Goal: Transaction & Acquisition: Book appointment/travel/reservation

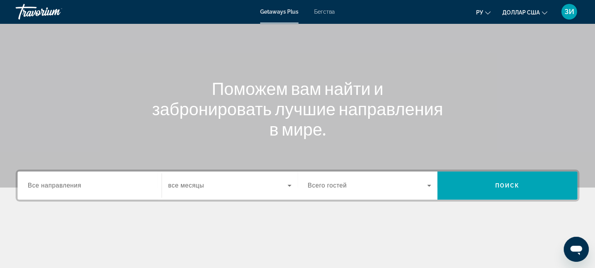
scroll to position [63, 0]
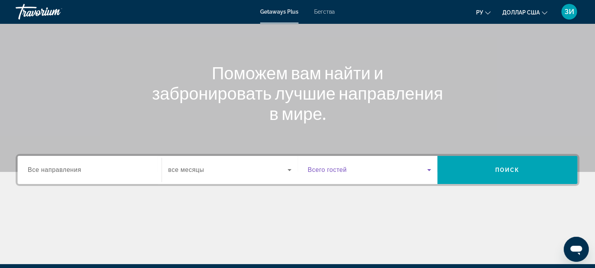
click at [430, 168] on icon "Виджет поиска" at bounding box center [428, 169] width 9 height 9
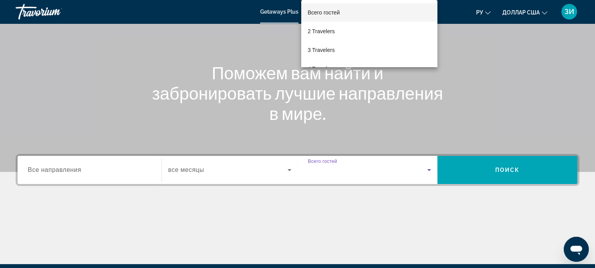
scroll to position [154, 0]
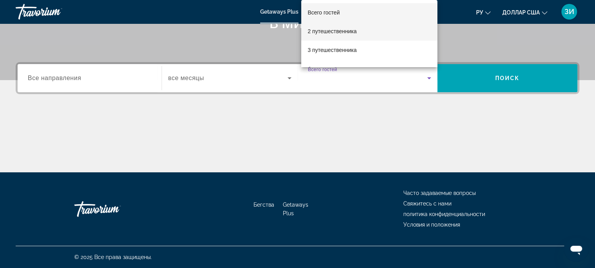
click at [358, 30] on mat-option "2 путешественника" at bounding box center [369, 31] width 136 height 19
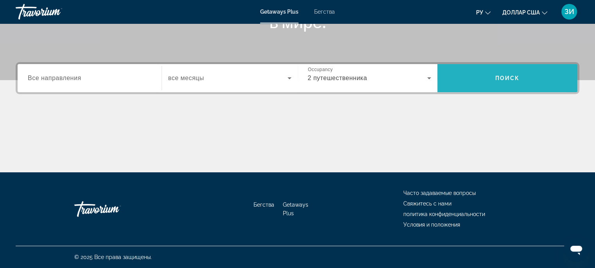
click at [473, 85] on span "Виджет поиска" at bounding box center [507, 78] width 140 height 19
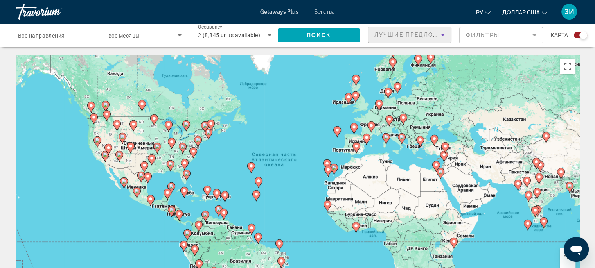
click at [443, 36] on icon "Sort by" at bounding box center [442, 34] width 9 height 9
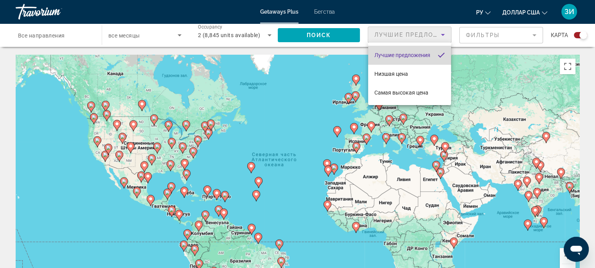
click at [438, 56] on mat-pseudo-checkbox "Сортировать по" at bounding box center [441, 55] width 7 height 7
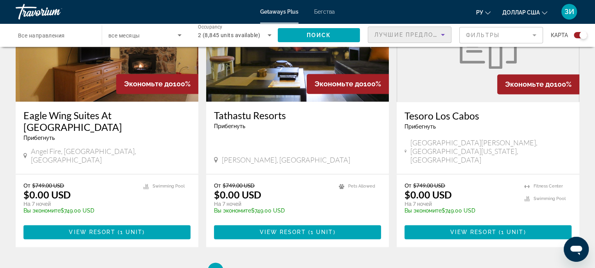
scroll to position [1203, 0]
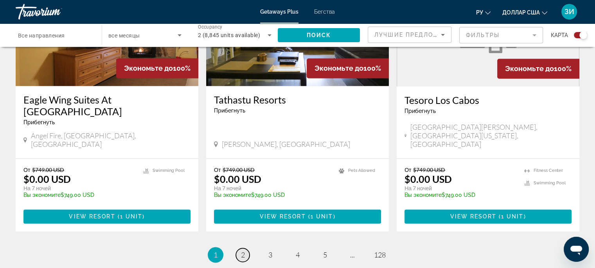
click at [242, 251] on span "2" at bounding box center [243, 255] width 4 height 9
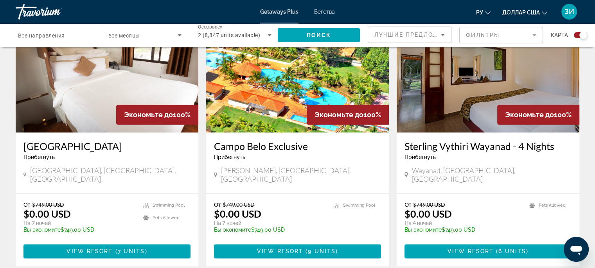
scroll to position [1204, 0]
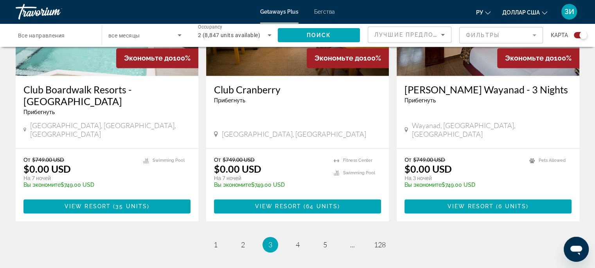
scroll to position [1240, 0]
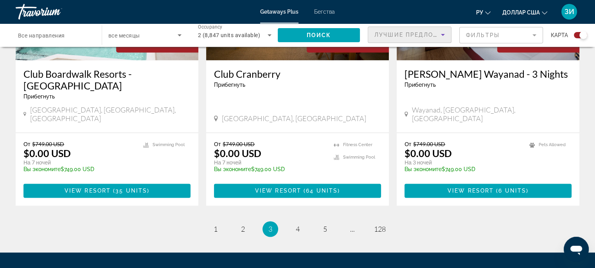
click at [443, 33] on icon "Sort by" at bounding box center [442, 34] width 9 height 9
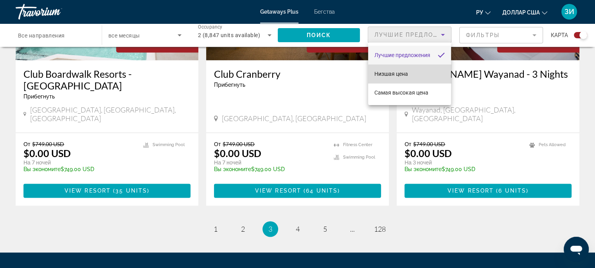
click at [432, 75] on mat-option "Низшая цена" at bounding box center [409, 74] width 83 height 19
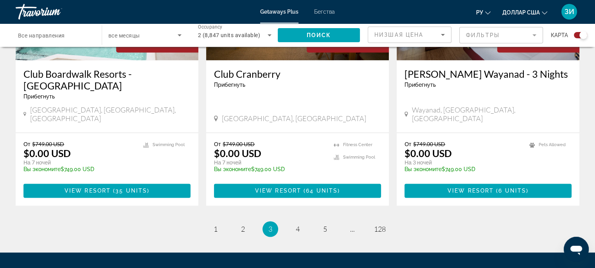
click at [534, 35] on mat-form-field "Фильтры" at bounding box center [501, 35] width 84 height 16
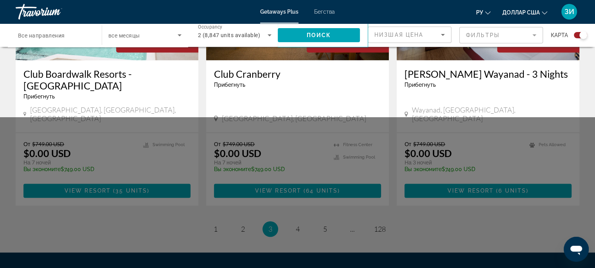
click at [534, 35] on mat-form-field "Фильтры" at bounding box center [501, 35] width 84 height 16
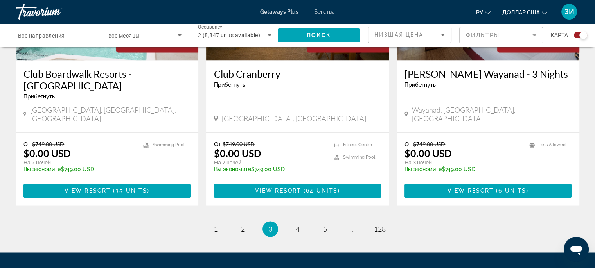
click at [534, 35] on mat-form-field "Фильтры" at bounding box center [501, 35] width 84 height 16
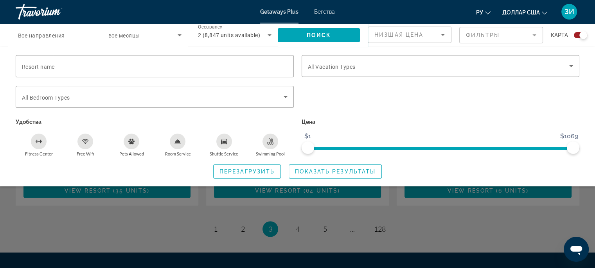
click at [260, 197] on div "Search widget" at bounding box center [297, 192] width 595 height 151
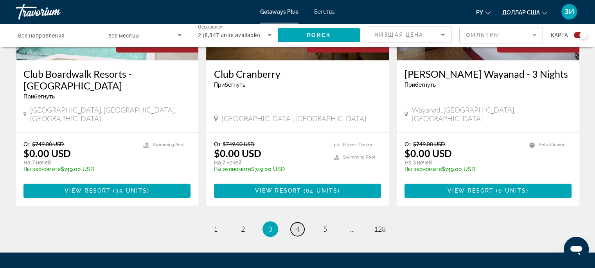
click at [298, 225] on span "4" at bounding box center [298, 229] width 4 height 9
